Goal: Information Seeking & Learning: Learn about a topic

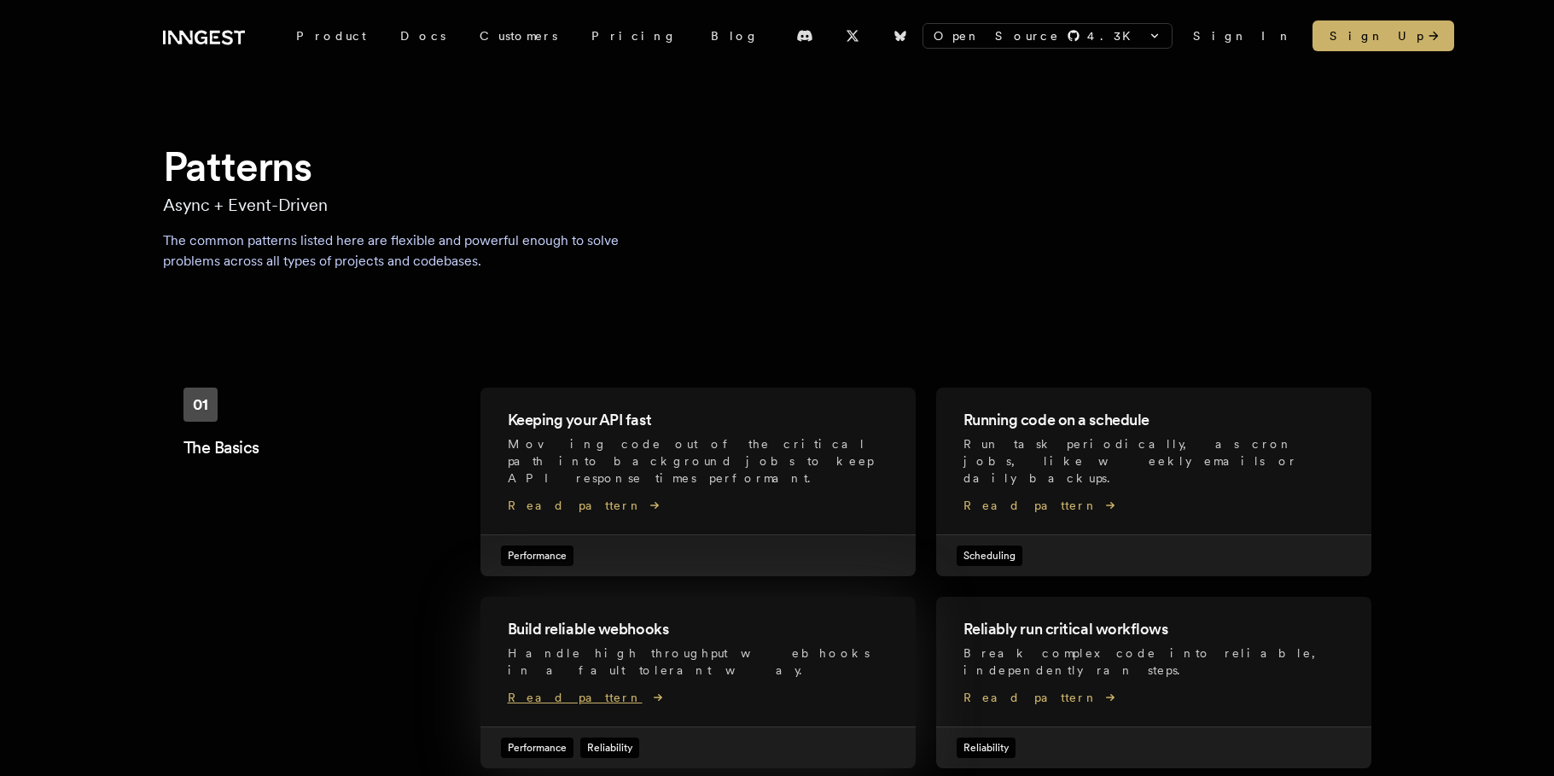
click at [564, 689] on span "Read pattern" at bounding box center [698, 697] width 381 height 17
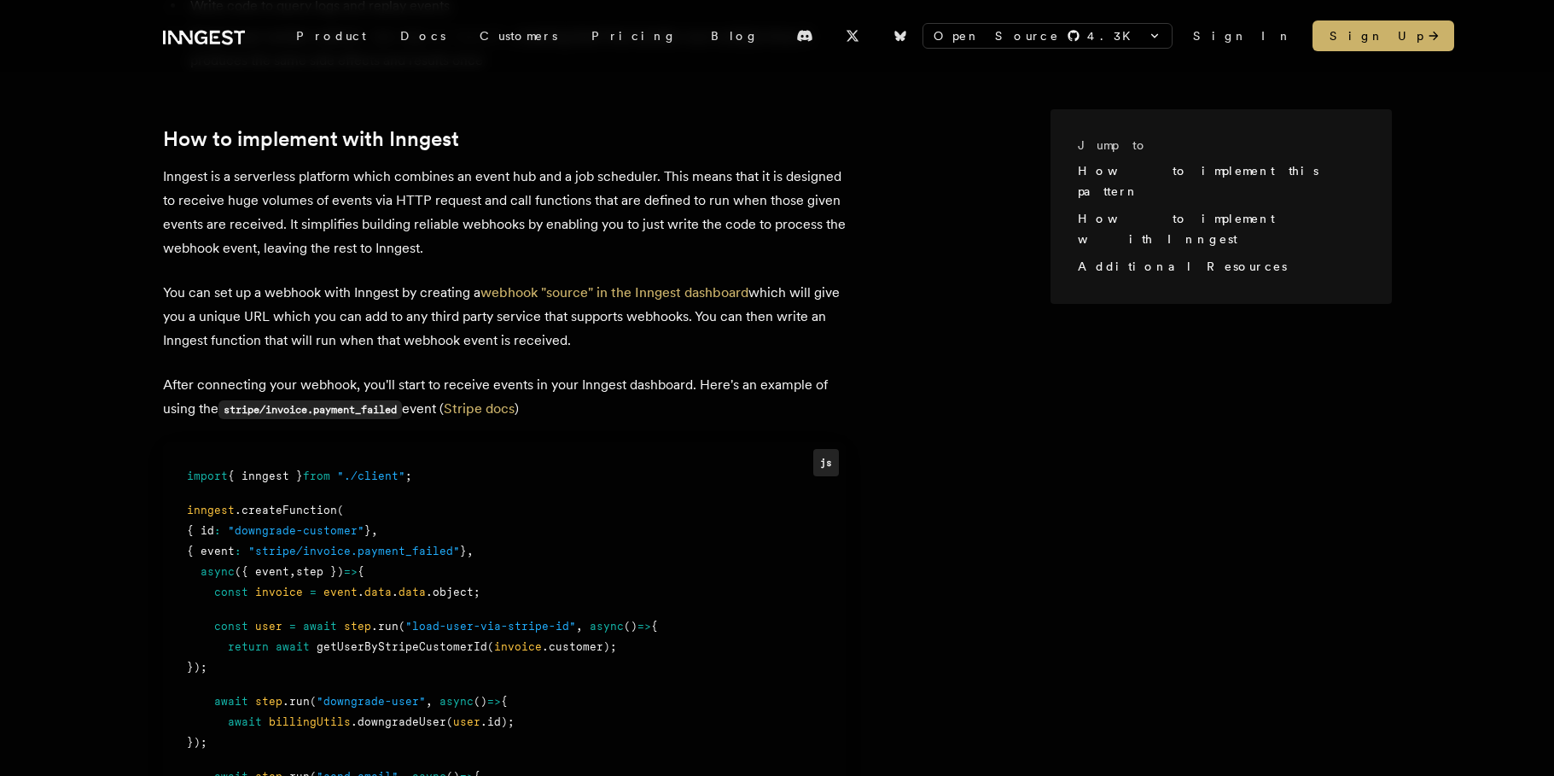
scroll to position [1105, 0]
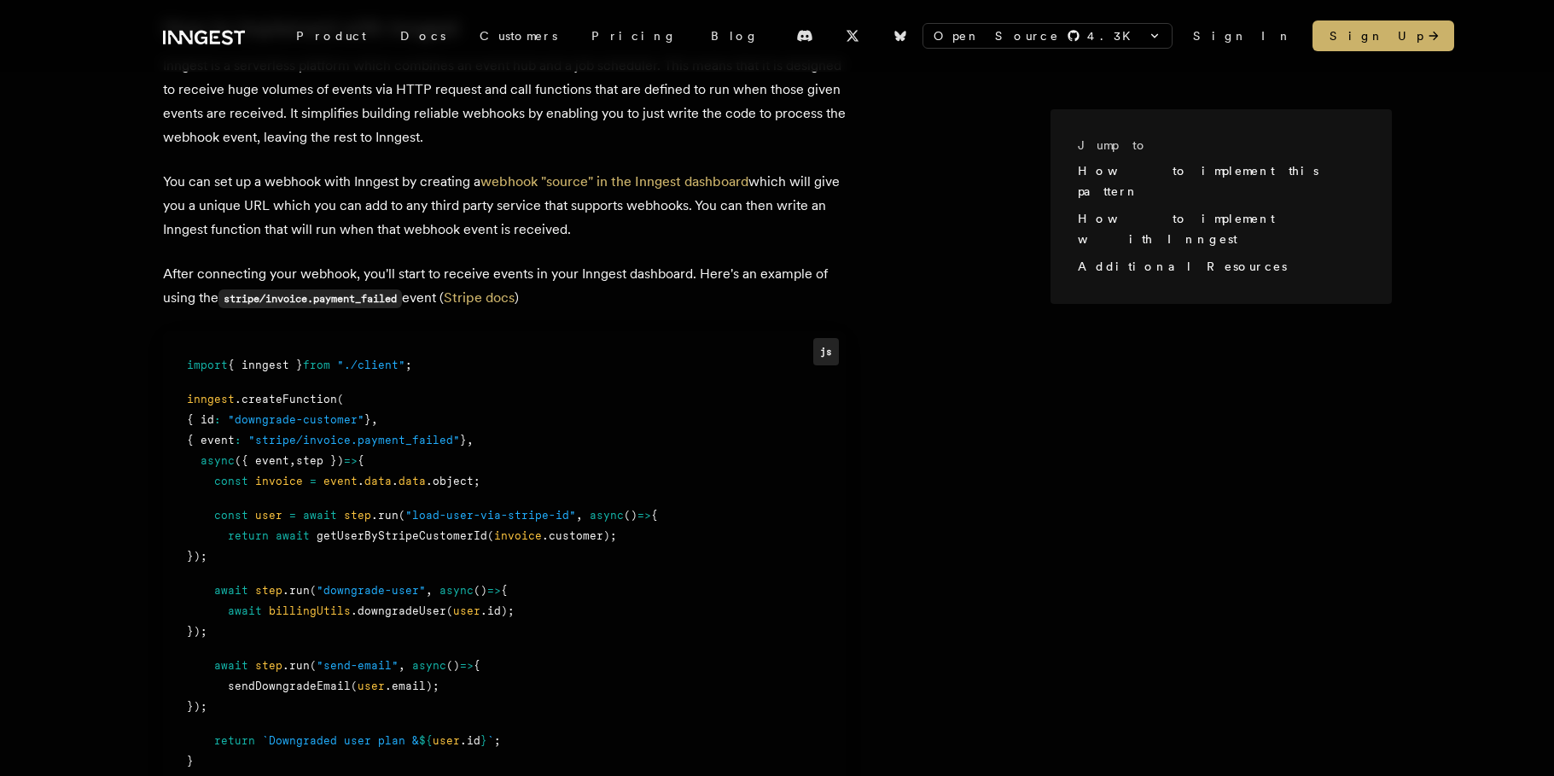
click at [574, 410] on div "{ id : "downgrade-customer" } ," at bounding box center [504, 420] width 635 height 20
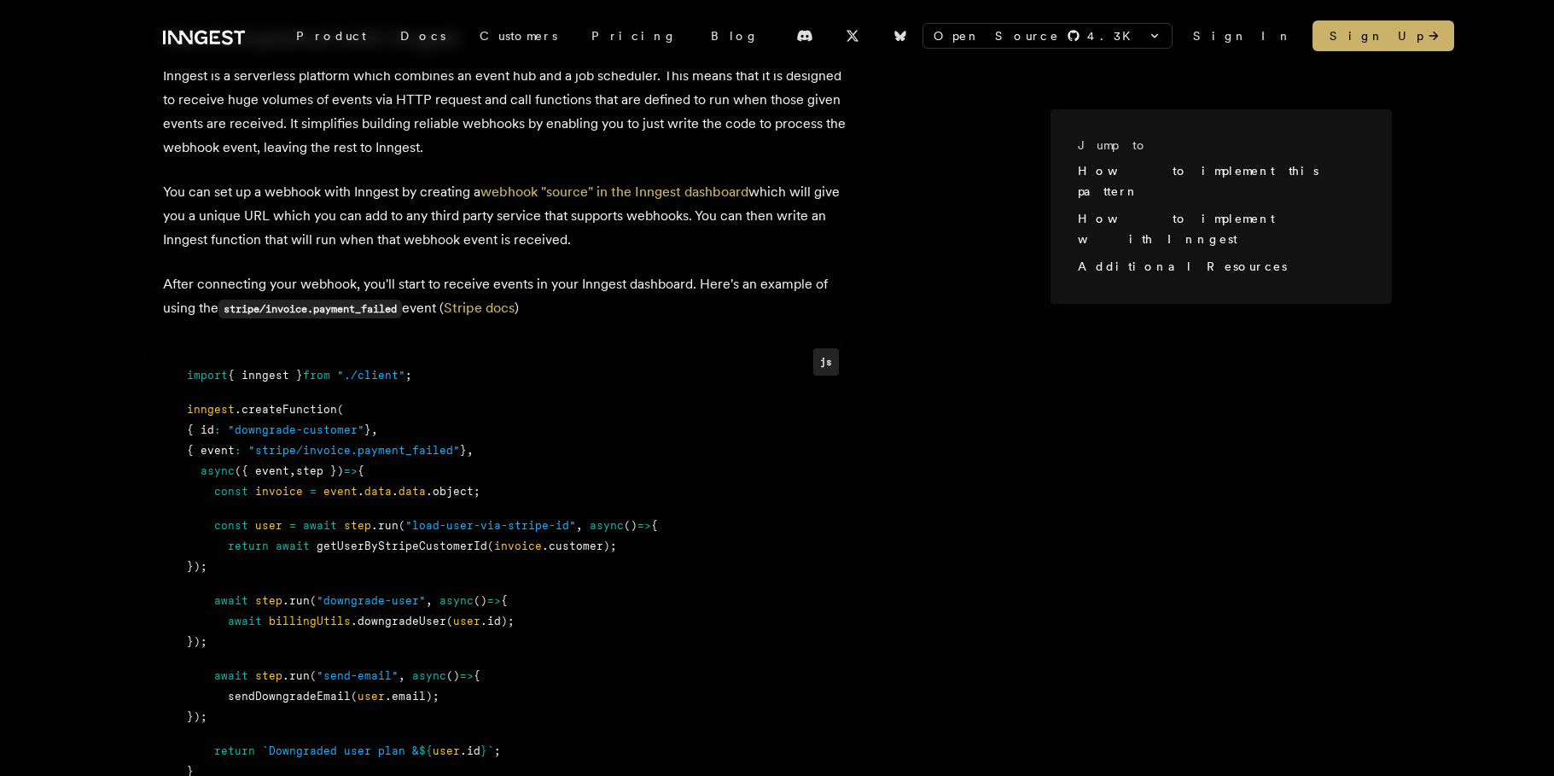
drag, startPoint x: 491, startPoint y: 366, endPoint x: 455, endPoint y: 374, distance: 37.5
click at [491, 386] on div at bounding box center [504, 393] width 635 height 14
click at [619, 611] on div "await billingUtils .downgradeUser ( user .id);" at bounding box center [504, 621] width 635 height 20
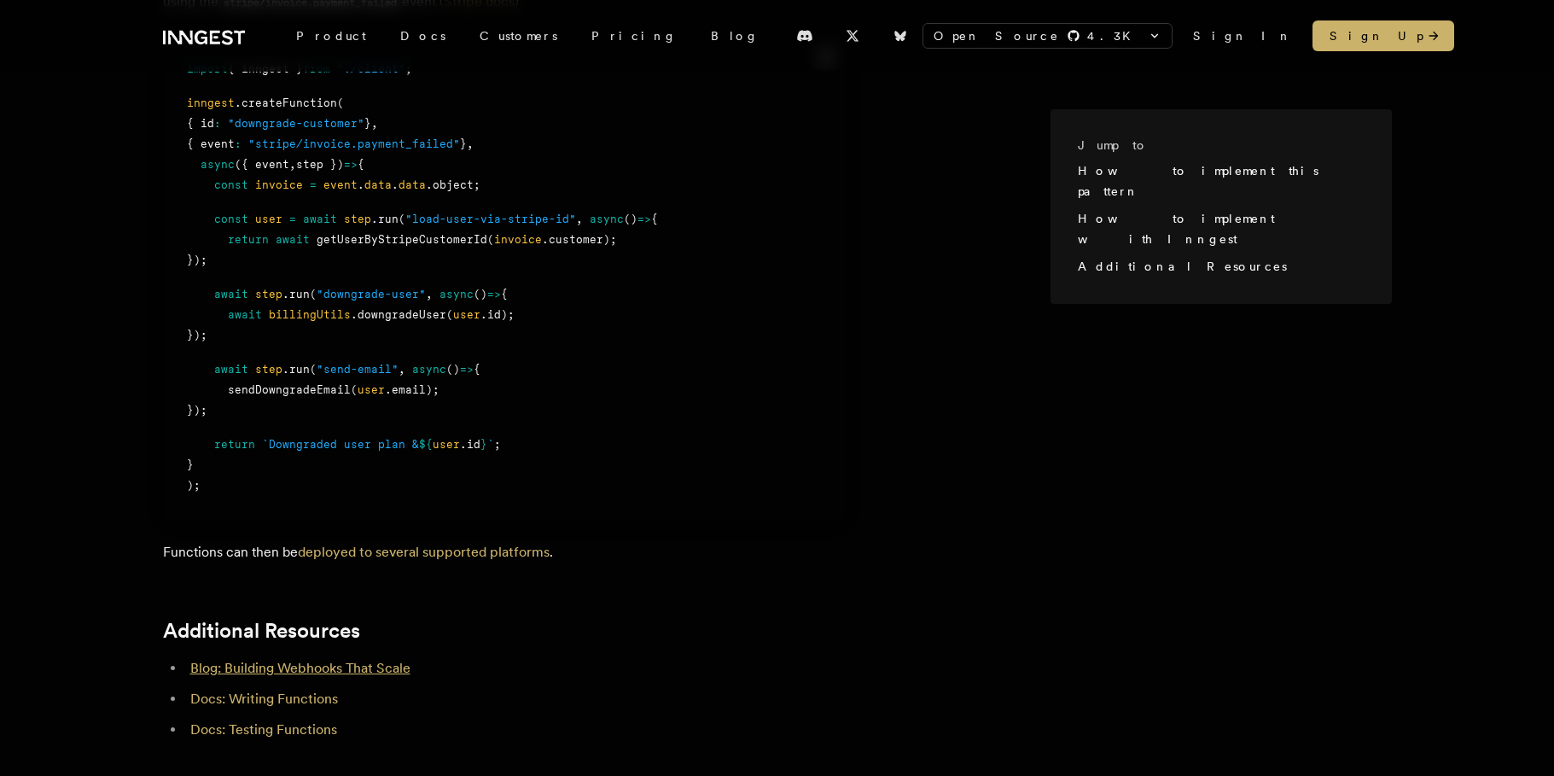
scroll to position [1513, 0]
click at [347, 658] on link "Blog: Building Webhooks That Scale" at bounding box center [300, 666] width 220 height 16
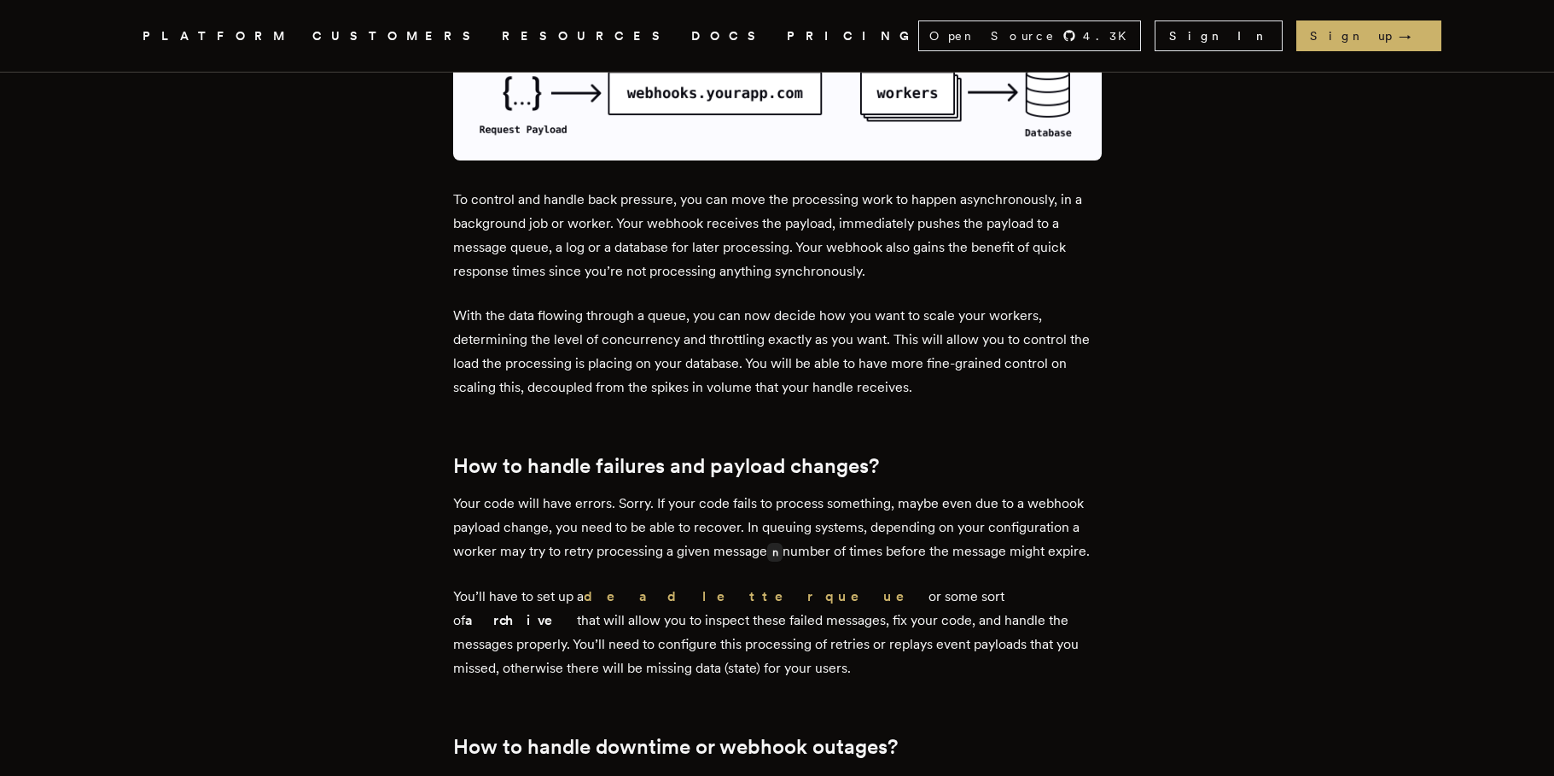
scroll to position [3461, 0]
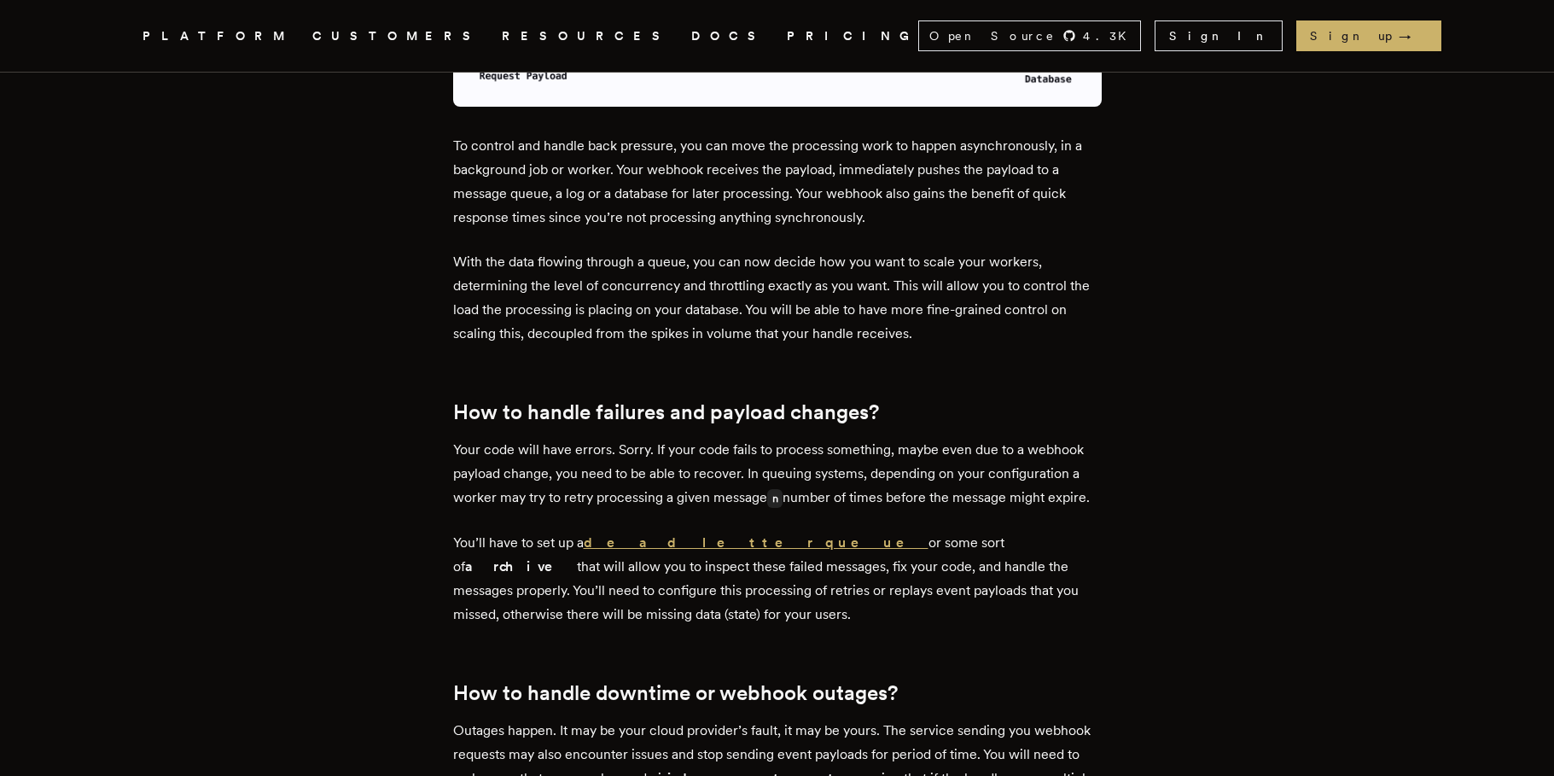
click at [637, 534] on strong "dead letter queue" at bounding box center [756, 542] width 345 height 16
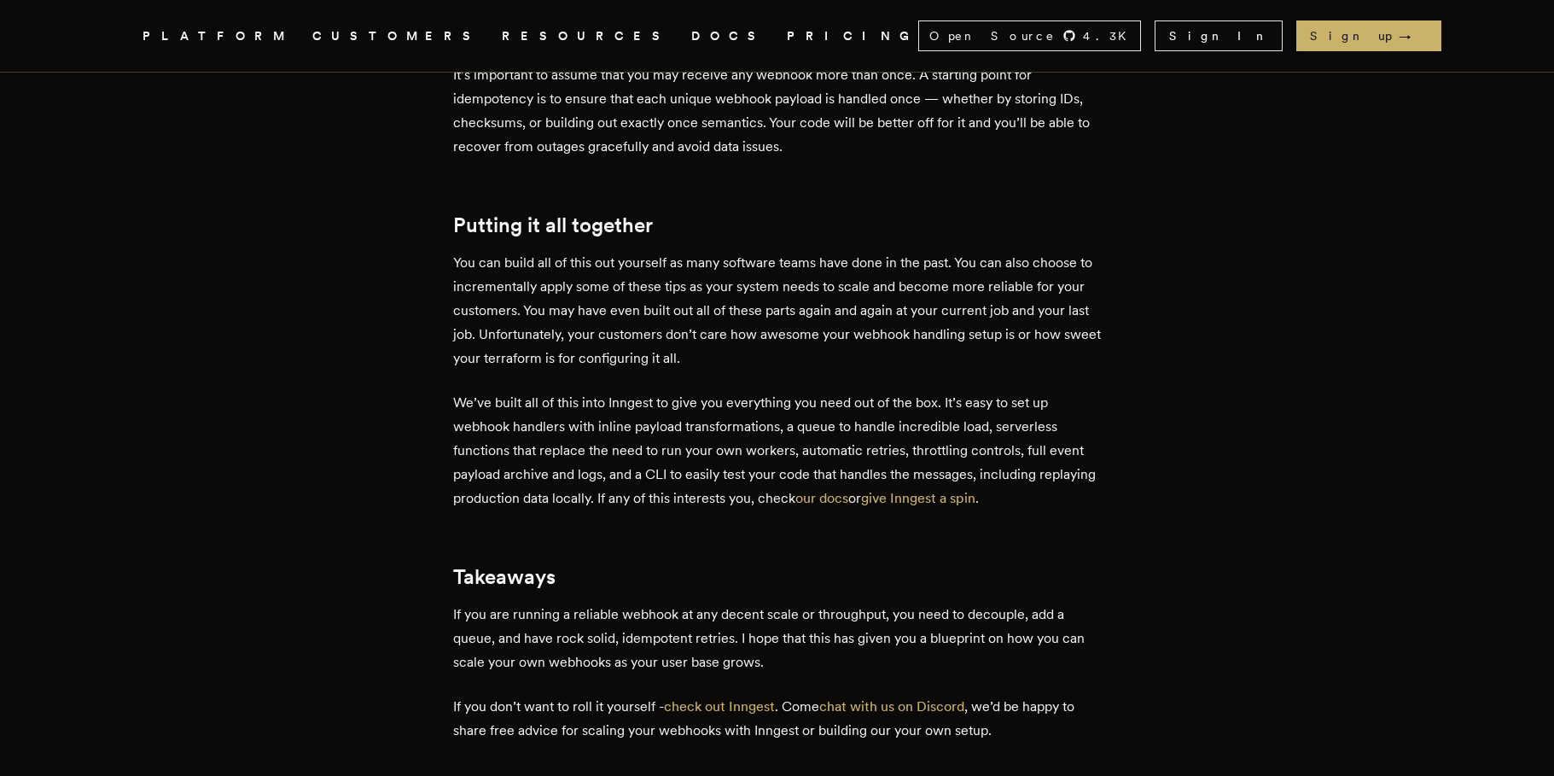
scroll to position [4226, 0]
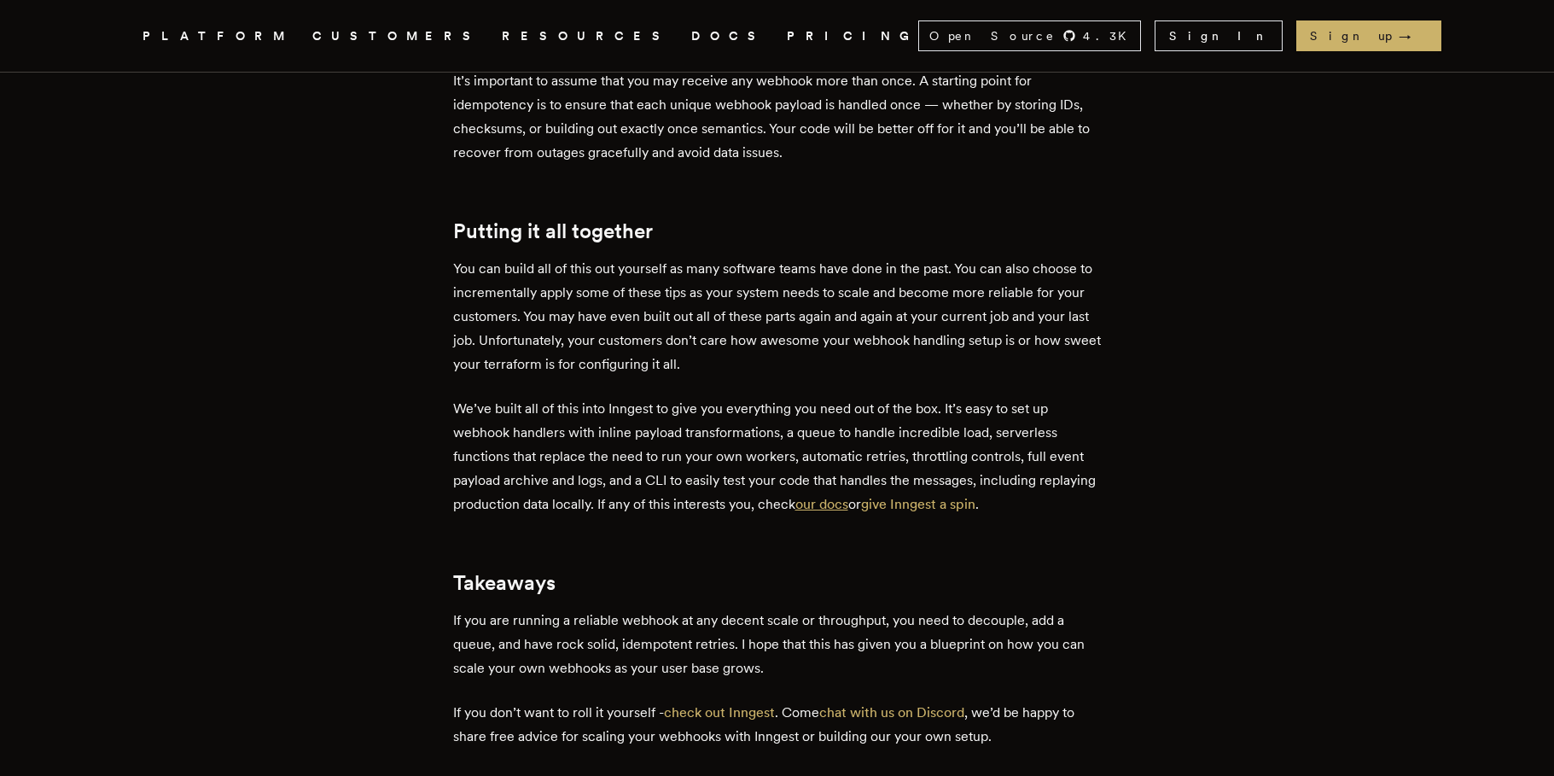
click at [848, 496] on link "our docs" at bounding box center [821, 504] width 53 height 16
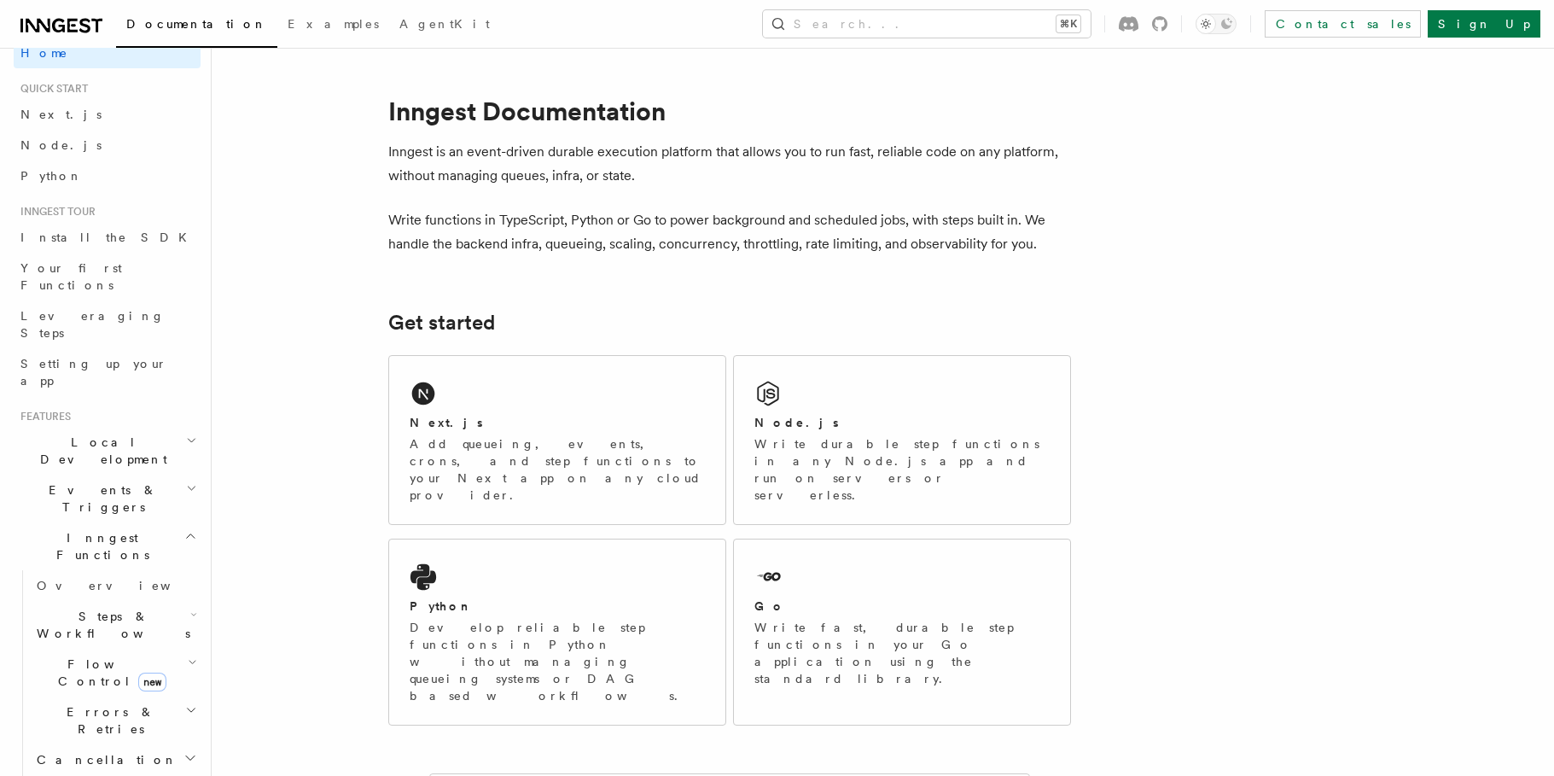
scroll to position [26, 0]
click at [127, 520] on h2 "Inngest Functions" at bounding box center [107, 544] width 187 height 48
click at [834, 393] on div "Node.js Write durable step functions in any Node.js app and run on servers or s…" at bounding box center [902, 440] width 336 height 168
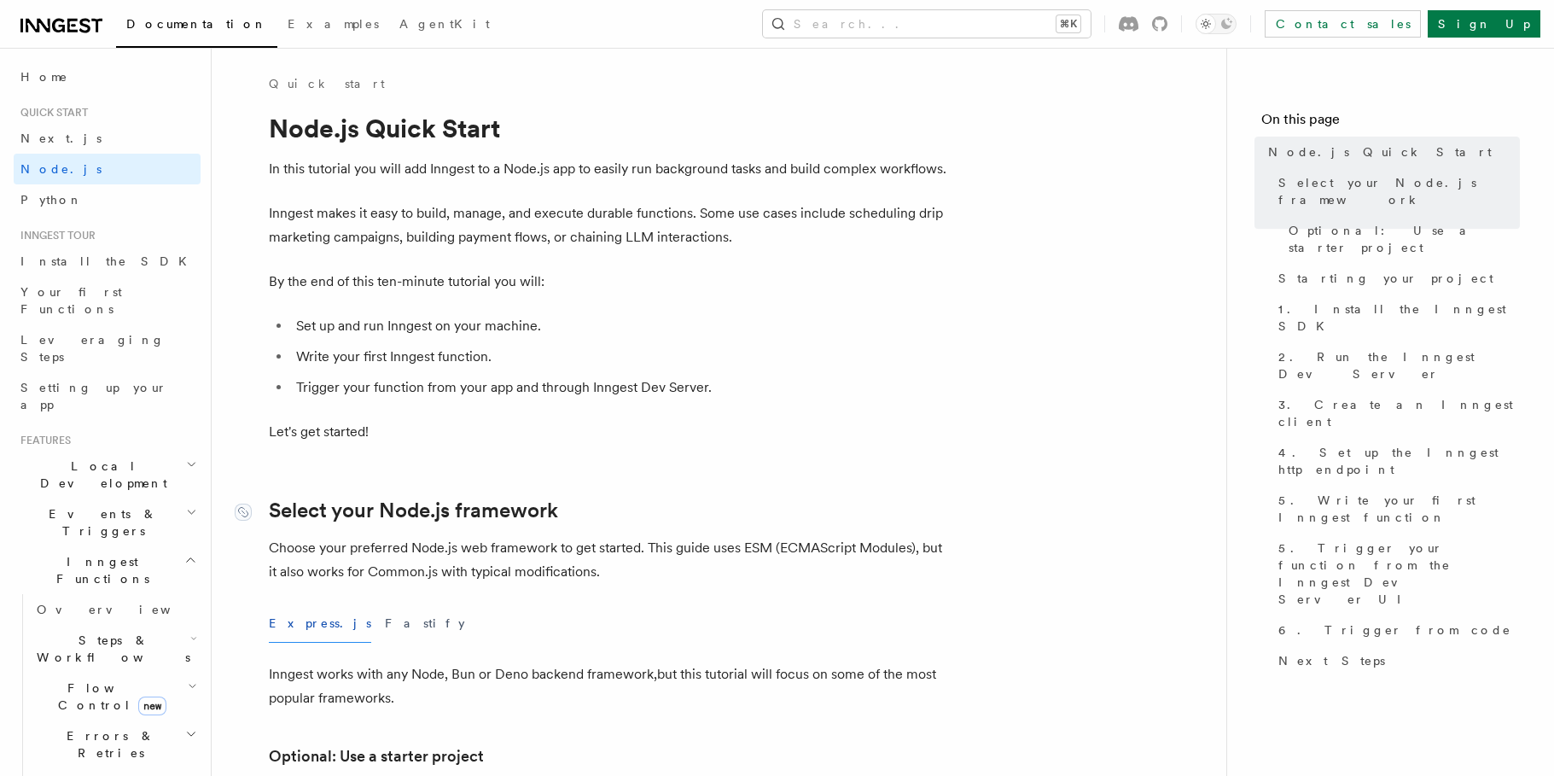
scroll to position [136, 0]
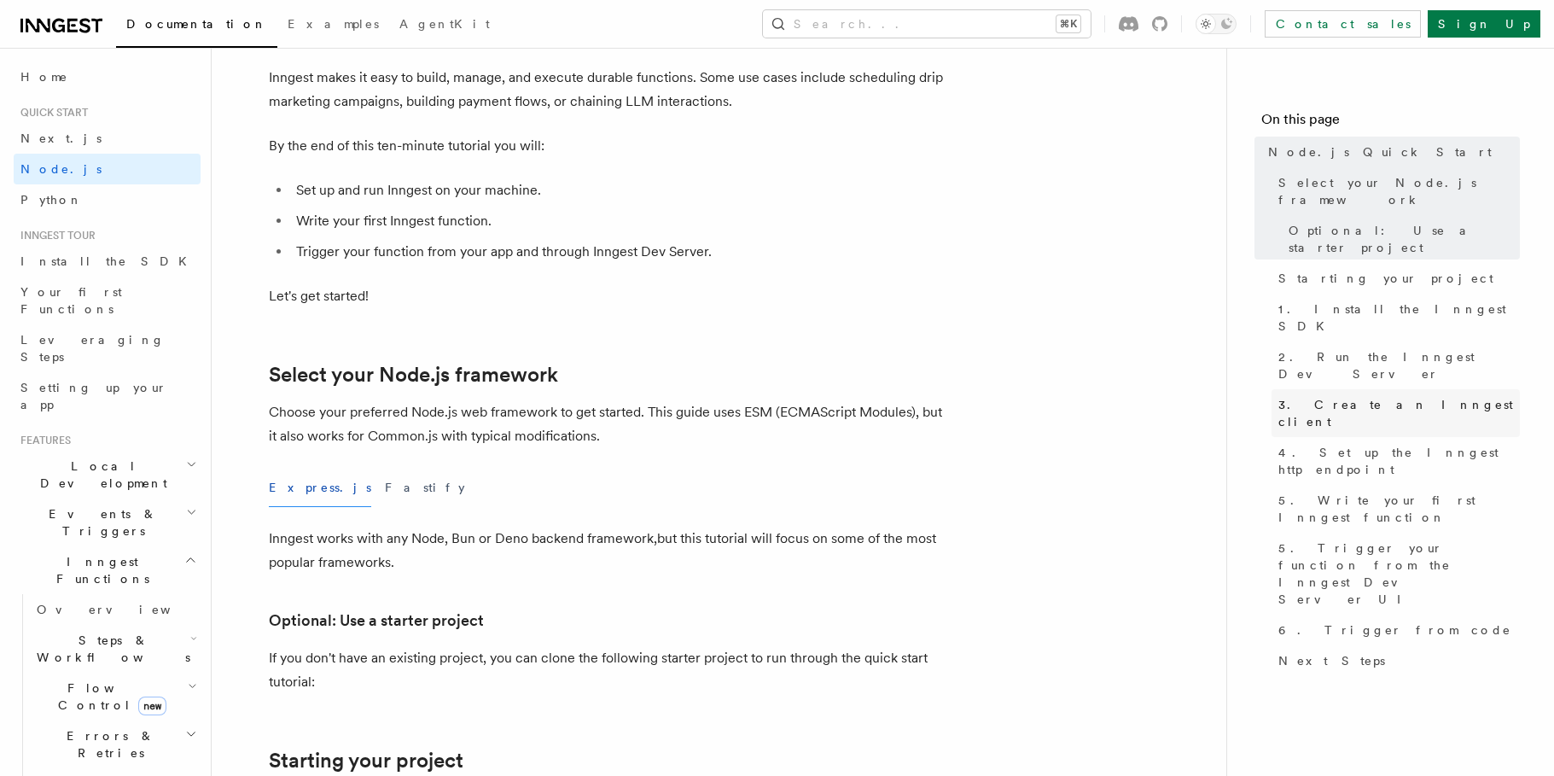
drag, startPoint x: 1362, startPoint y: 315, endPoint x: 1362, endPoint y: 324, distance: 9.4
click at [1362, 341] on link "2. Run the Inngest Dev Server" at bounding box center [1395, 365] width 248 height 48
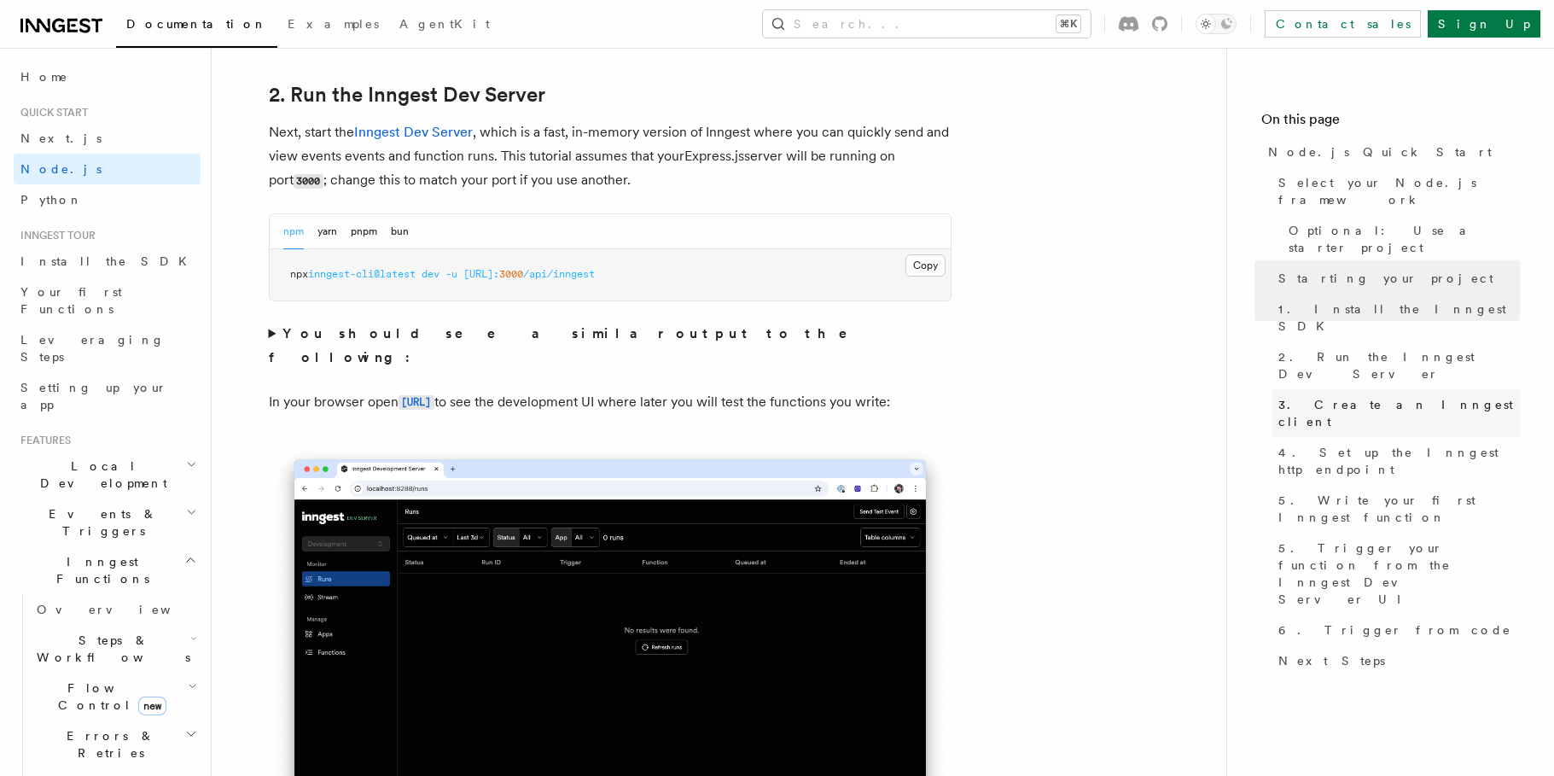
scroll to position [1319, 0]
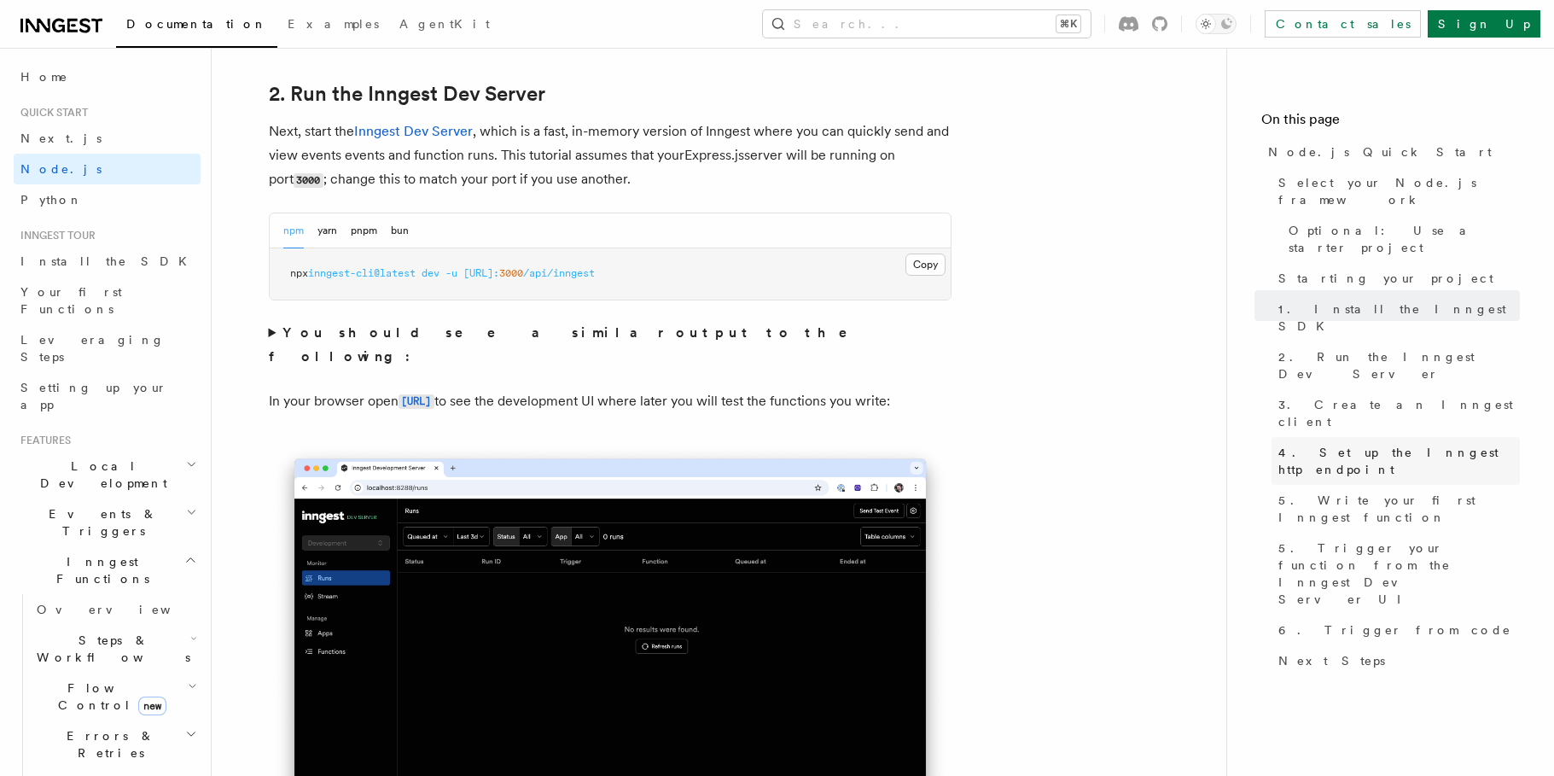
click at [1337, 444] on span "4. Set up the Inngest http endpoint" at bounding box center [1398, 461] width 241 height 34
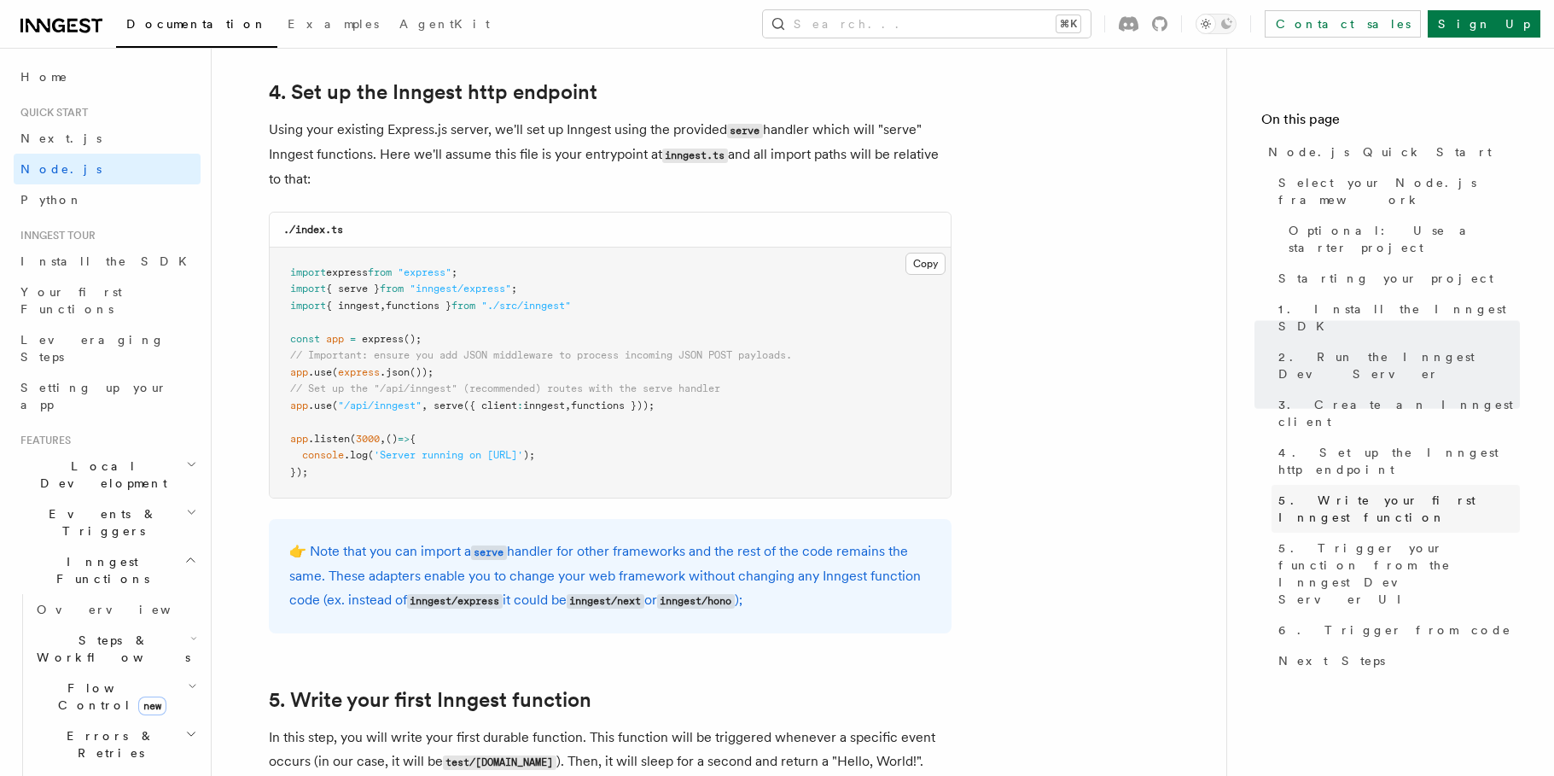
scroll to position [2581, 0]
click at [391, 398] on pre "import express from "express" ; import { serve } from "inngest/express" ; impor…" at bounding box center [610, 372] width 681 height 251
click at [190, 631] on icon "button" at bounding box center [193, 638] width 7 height 14
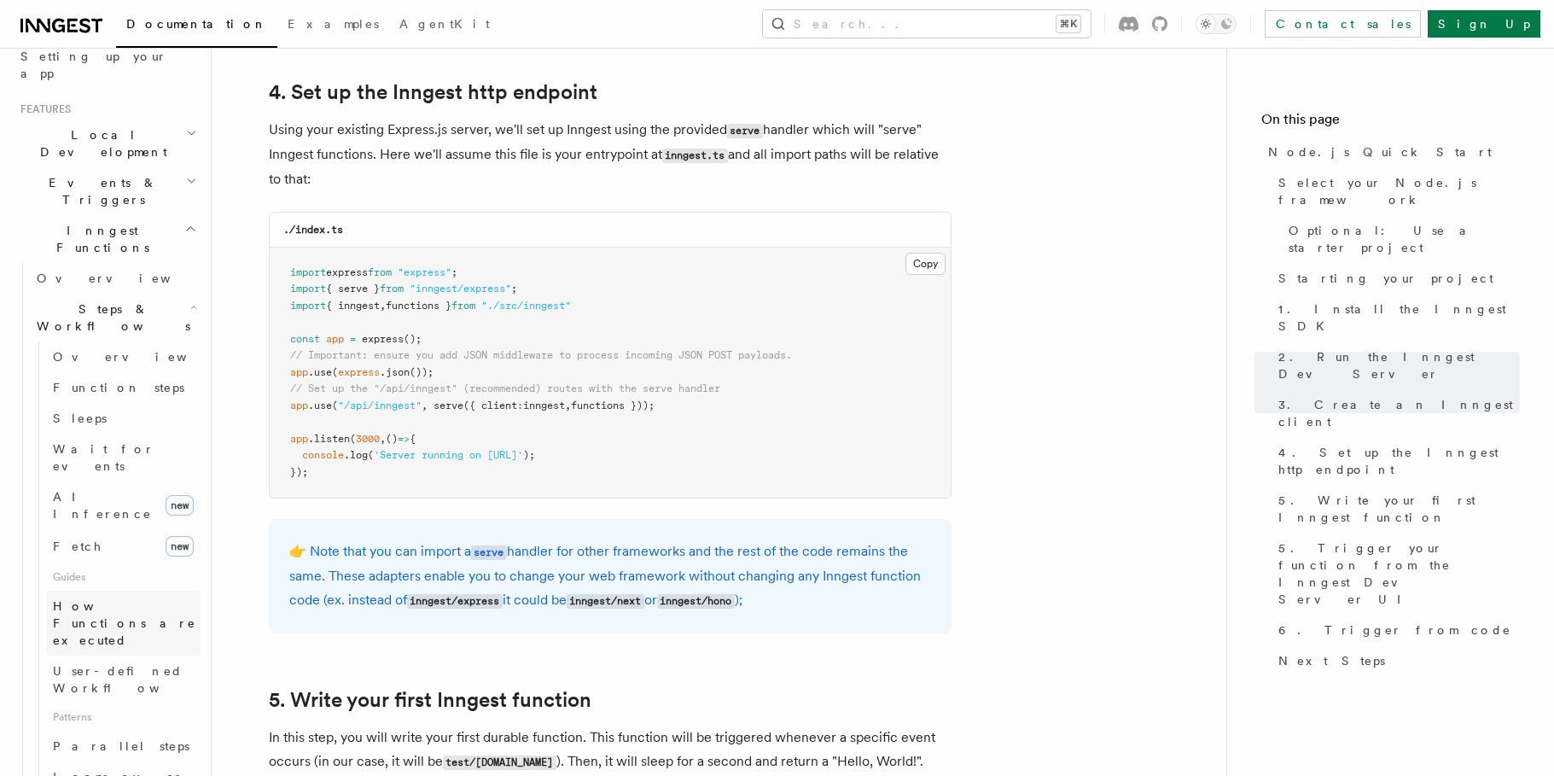
scroll to position [290, 0]
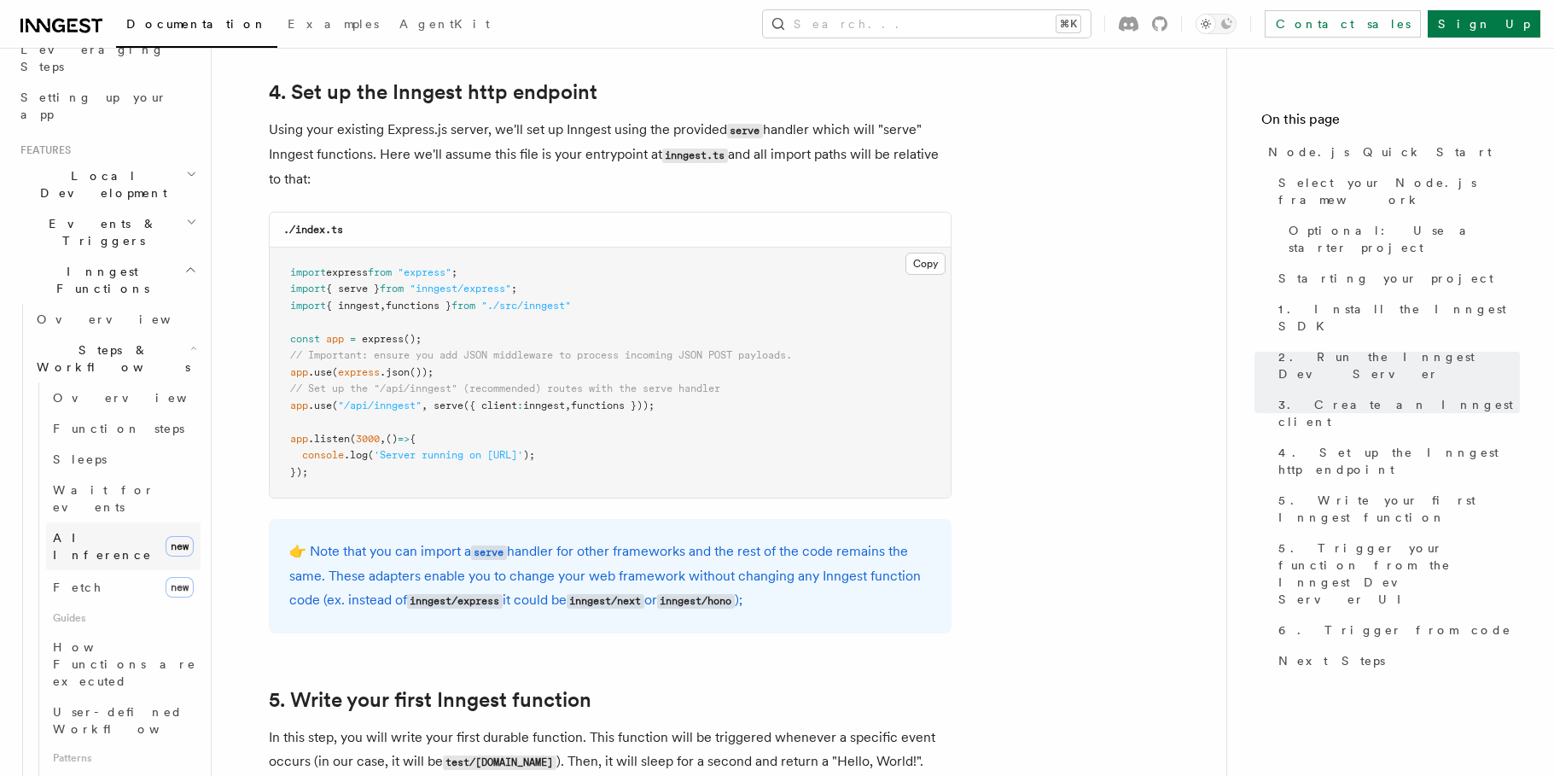
click at [112, 531] on span "AI Inference" at bounding box center [102, 546] width 99 height 31
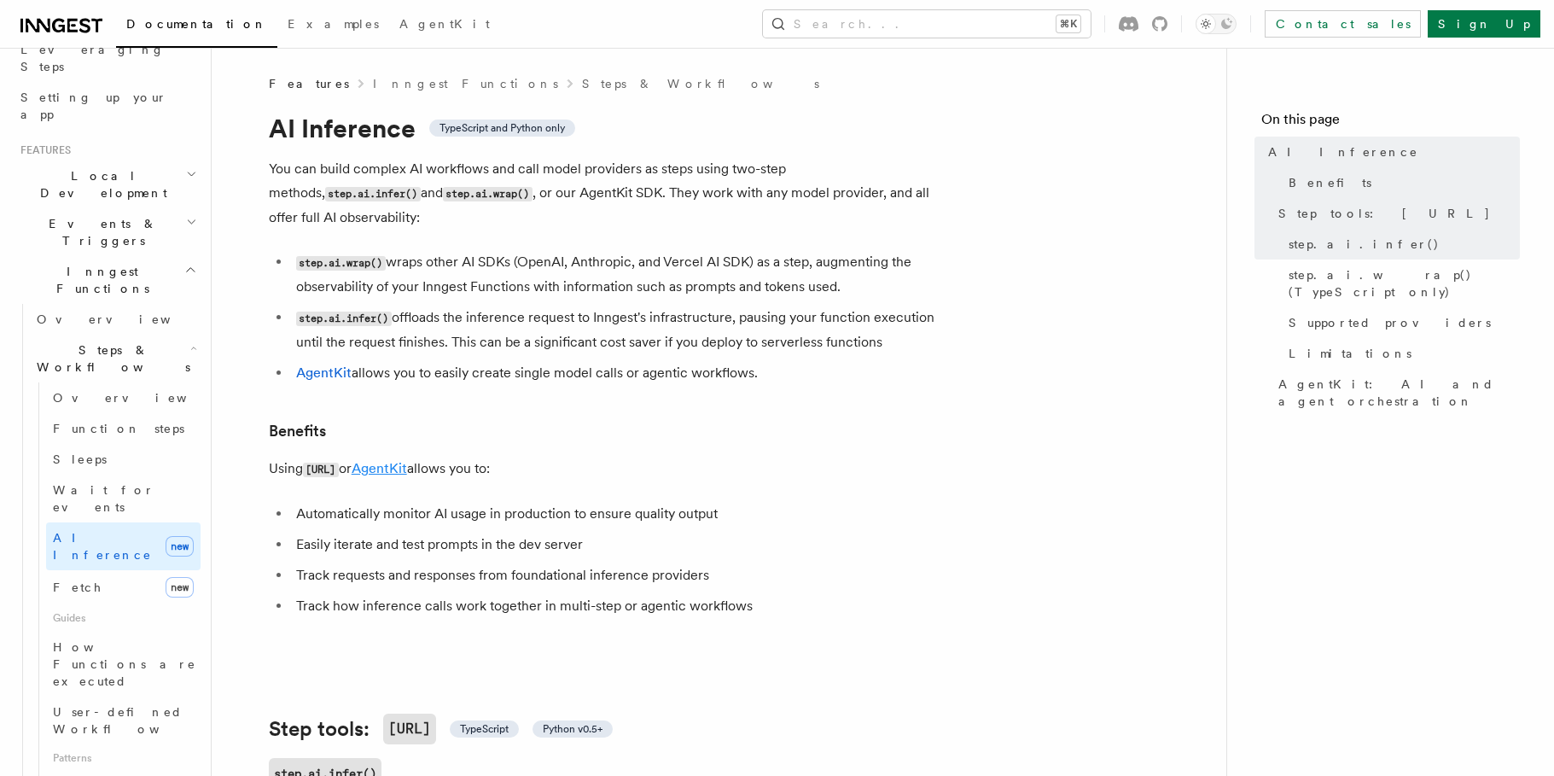
click at [407, 460] on link "AgentKit" at bounding box center [379, 468] width 55 height 16
